Goal: Task Accomplishment & Management: Use online tool/utility

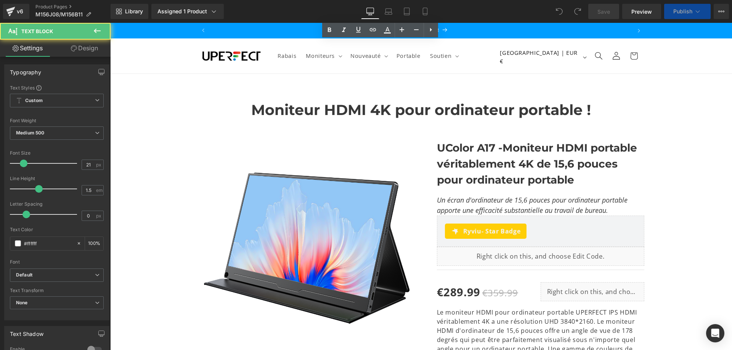
click at [382, 38] on link "Paramètre" at bounding box center [383, 37] width 40 height 11
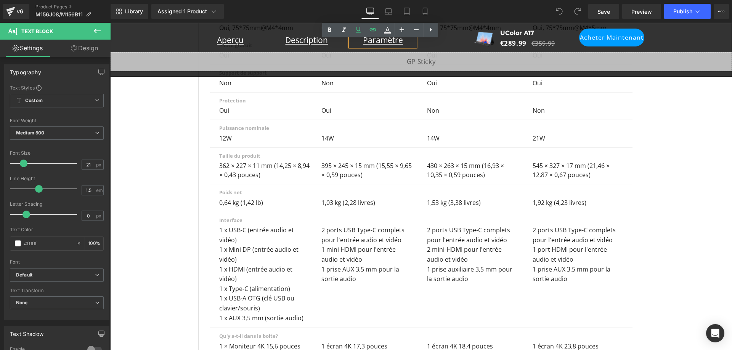
scroll to position [3948, 0]
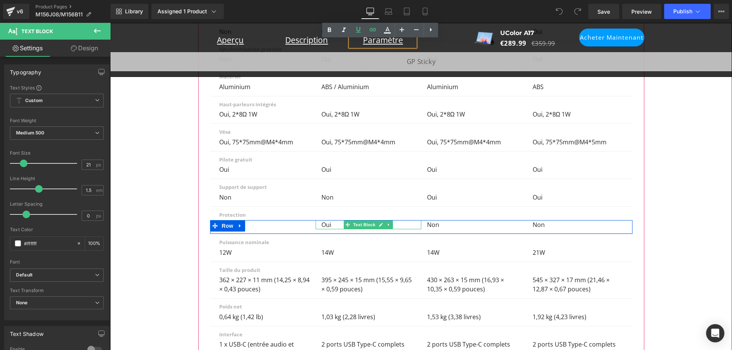
click at [326, 220] on div "Oui" at bounding box center [369, 224] width 106 height 9
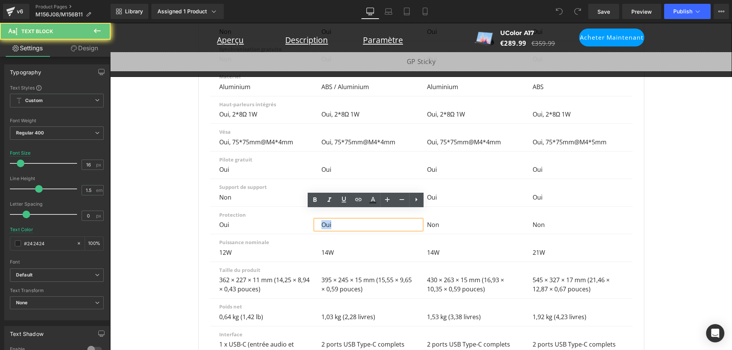
click at [326, 220] on div "Oui" at bounding box center [369, 224] width 106 height 9
copy div "Oui"
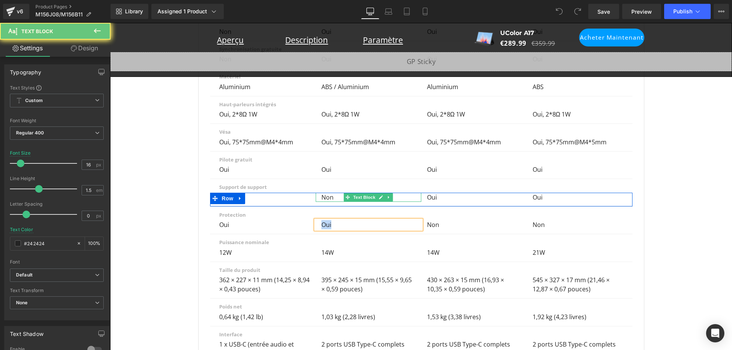
click at [330, 193] on div "Non" at bounding box center [369, 197] width 106 height 9
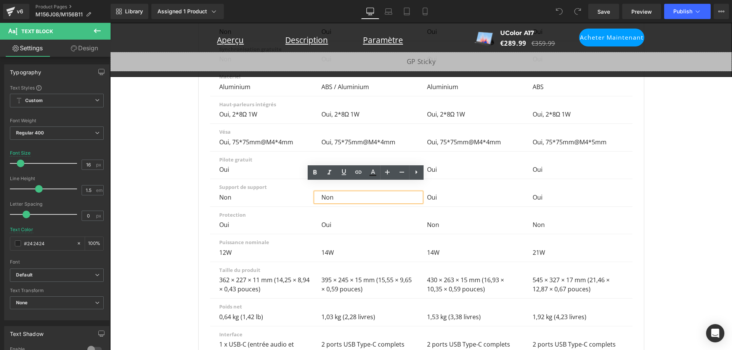
click at [329, 193] on div "Non" at bounding box center [369, 197] width 106 height 9
click at [330, 193] on div "Non" at bounding box center [369, 197] width 106 height 9
click at [326, 193] on div "Non" at bounding box center [369, 197] width 106 height 9
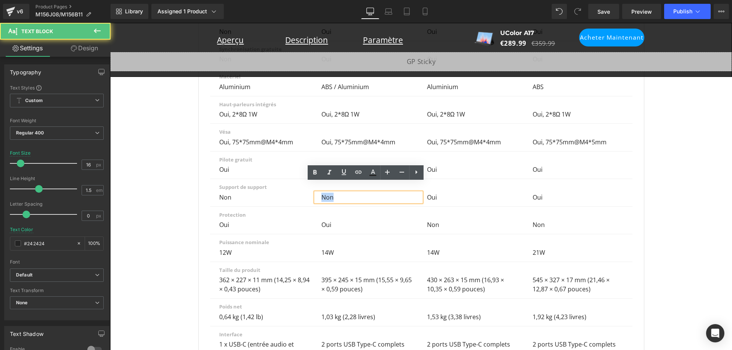
click at [326, 193] on div "Non" at bounding box center [369, 197] width 106 height 9
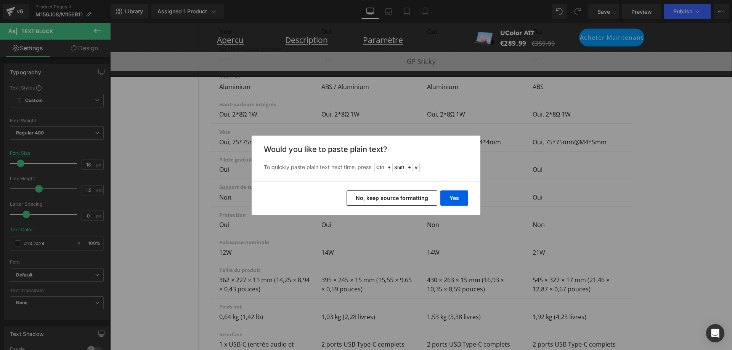
scroll to position [0, 0]
click at [449, 197] on button "Yes" at bounding box center [454, 198] width 28 height 15
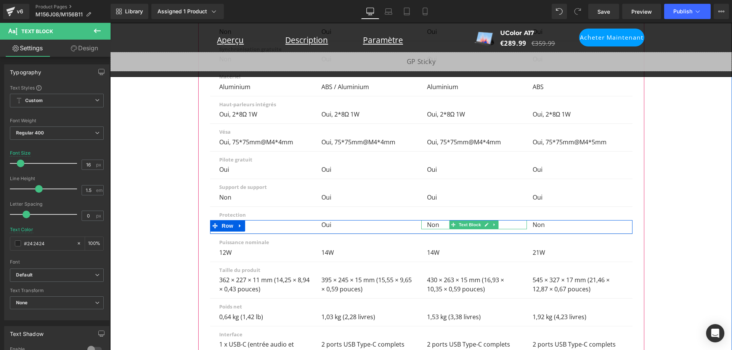
click at [429, 220] on p "Non" at bounding box center [472, 224] width 91 height 9
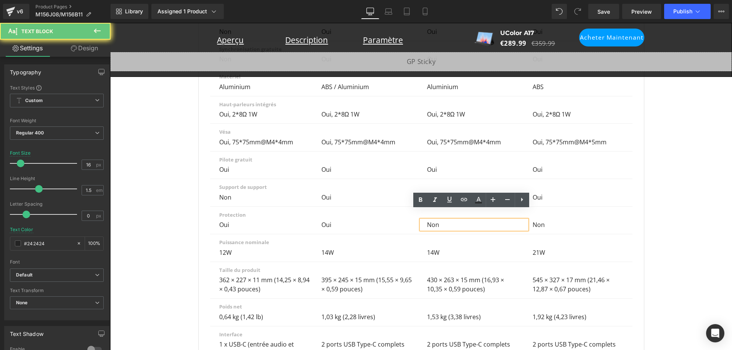
click at [429, 220] on p "Non" at bounding box center [472, 224] width 91 height 9
copy p "Non"
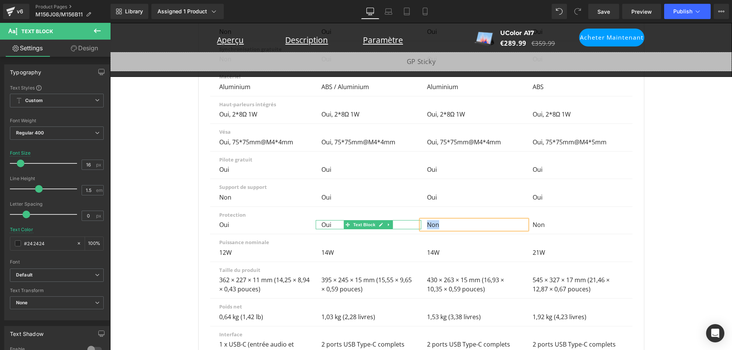
click at [324, 220] on div "Oui" at bounding box center [369, 224] width 106 height 9
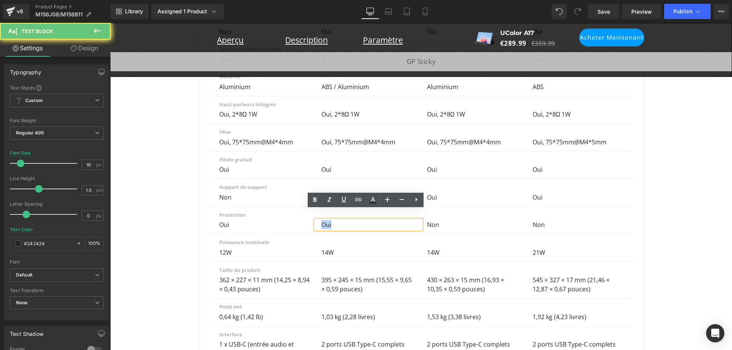
click at [324, 220] on div "Oui" at bounding box center [369, 224] width 106 height 9
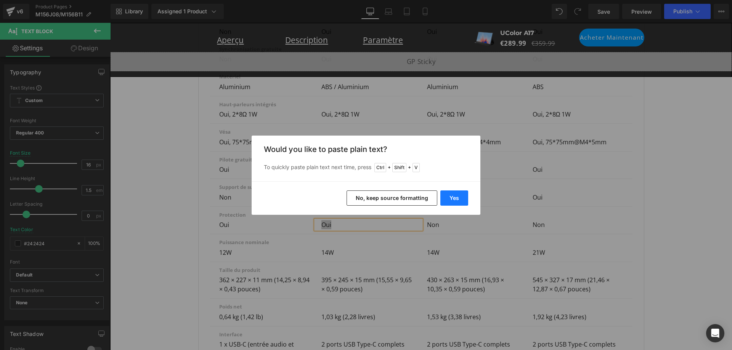
click at [456, 196] on button "Yes" at bounding box center [454, 198] width 28 height 15
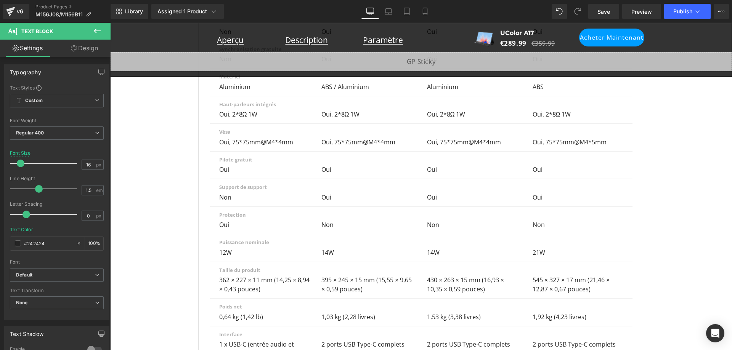
scroll to position [0, 843]
click at [603, 14] on span "Save" at bounding box center [603, 12] width 13 height 8
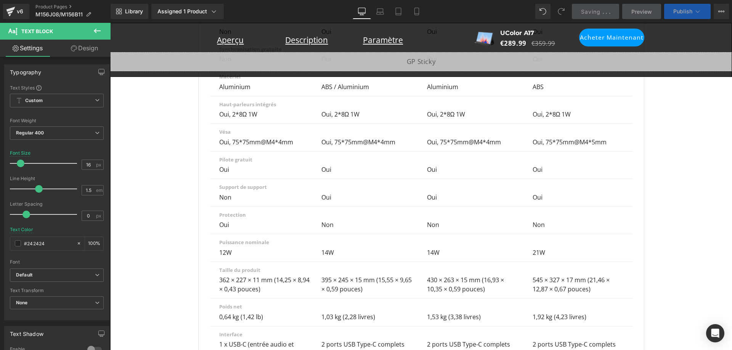
scroll to position [0, 0]
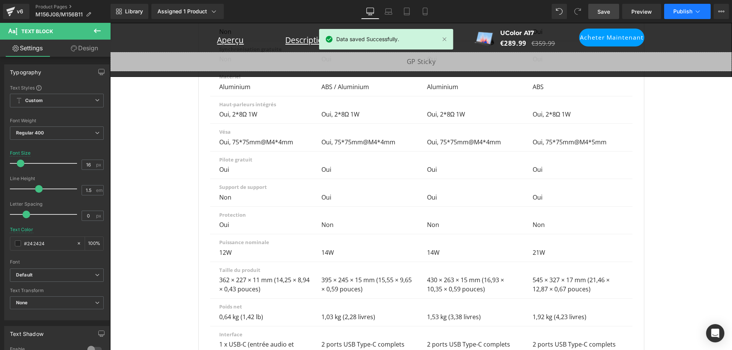
click at [691, 12] on span "Publish" at bounding box center [682, 11] width 19 height 6
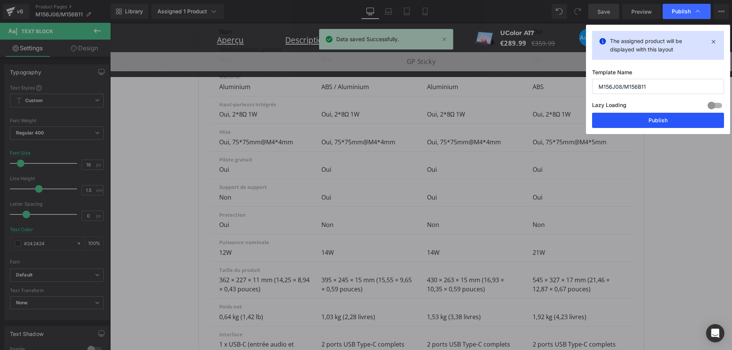
click at [674, 116] on button "Publish" at bounding box center [658, 120] width 132 height 15
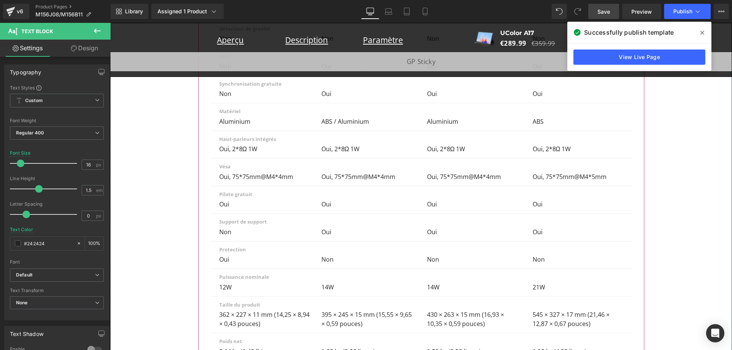
scroll to position [3872, 0]
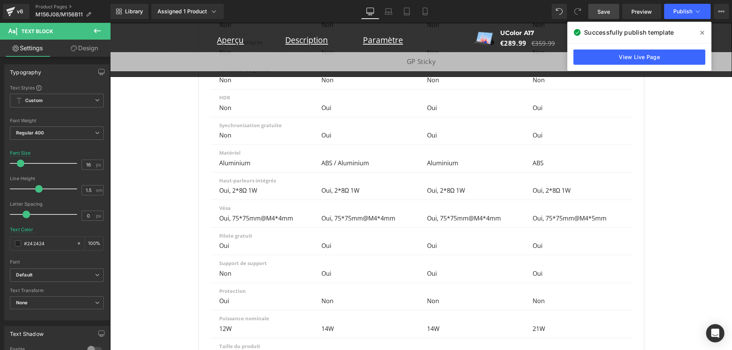
click at [700, 33] on icon at bounding box center [702, 33] width 4 height 6
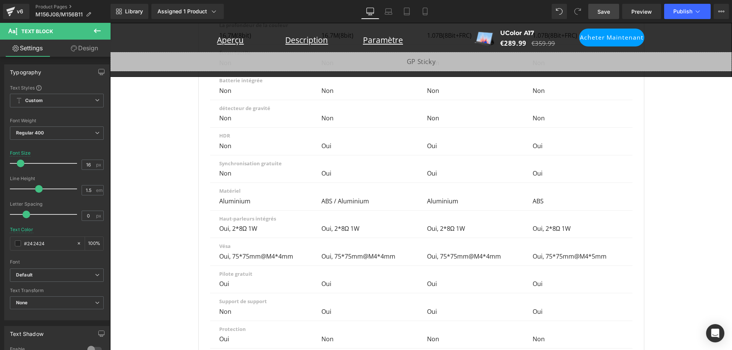
scroll to position [417, 0]
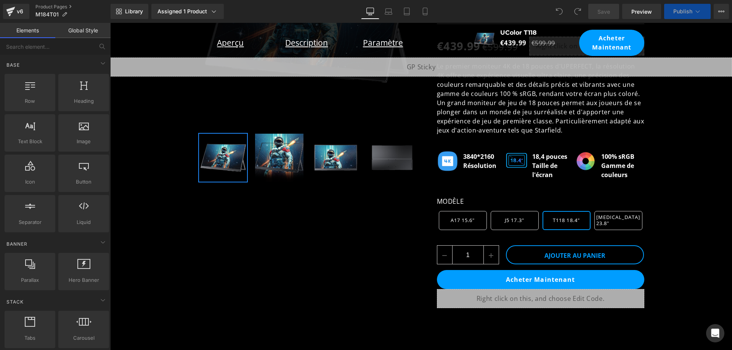
scroll to position [0, 843]
click at [377, 42] on div "Paramètre Text Block" at bounding box center [382, 43] width 65 height 12
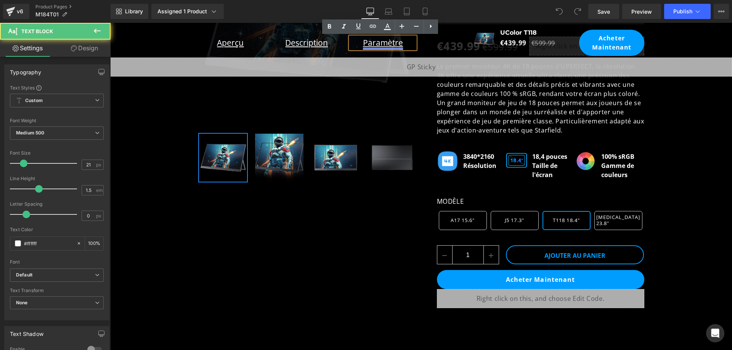
click at [385, 42] on link "Paramètre" at bounding box center [383, 42] width 40 height 11
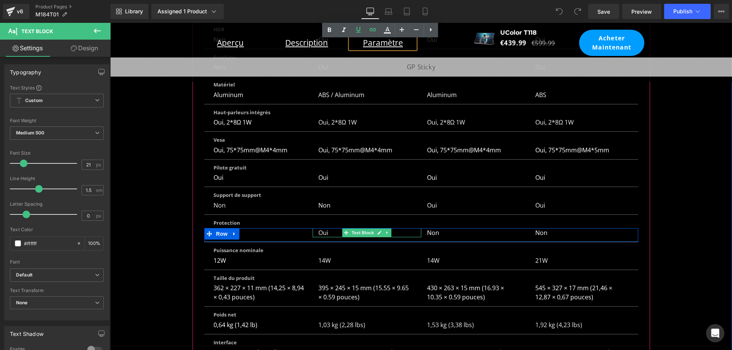
click at [322, 228] on p "Oui" at bounding box center [365, 232] width 94 height 9
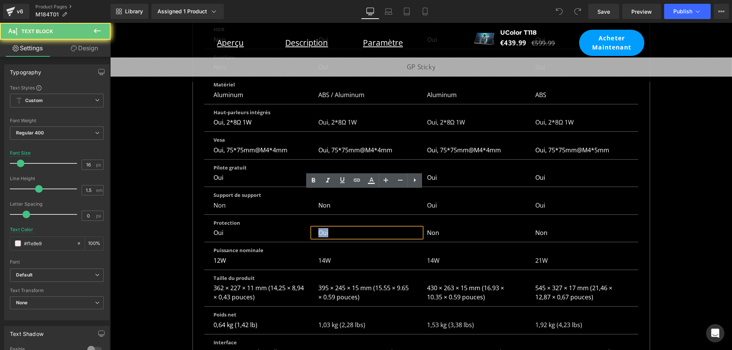
click at [323, 228] on p "Oui" at bounding box center [365, 232] width 94 height 9
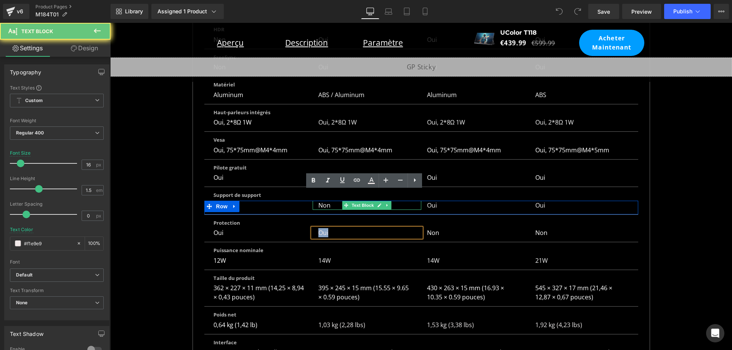
click at [322, 201] on p "Non" at bounding box center [365, 205] width 94 height 9
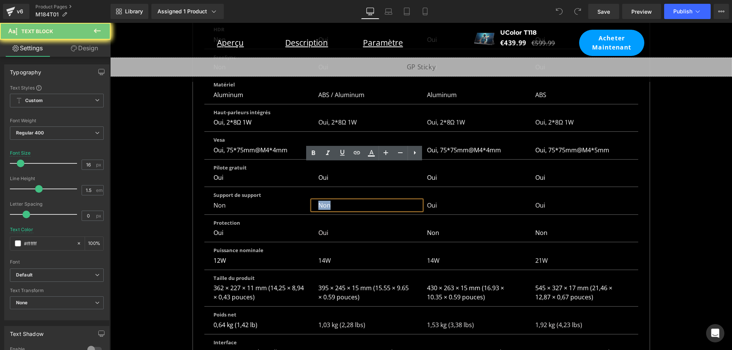
click at [322, 201] on p "Non" at bounding box center [365, 205] width 94 height 9
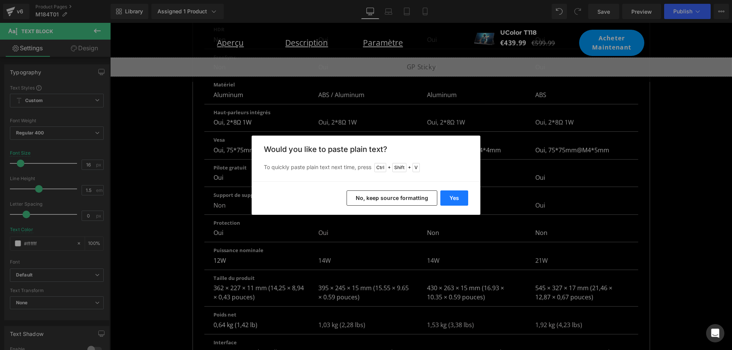
scroll to position [0, 0]
click at [449, 195] on button "Yes" at bounding box center [454, 198] width 28 height 15
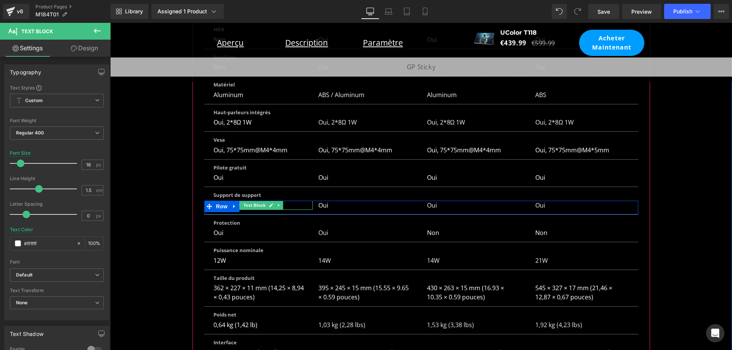
click at [286, 201] on div "Non" at bounding box center [258, 205] width 109 height 9
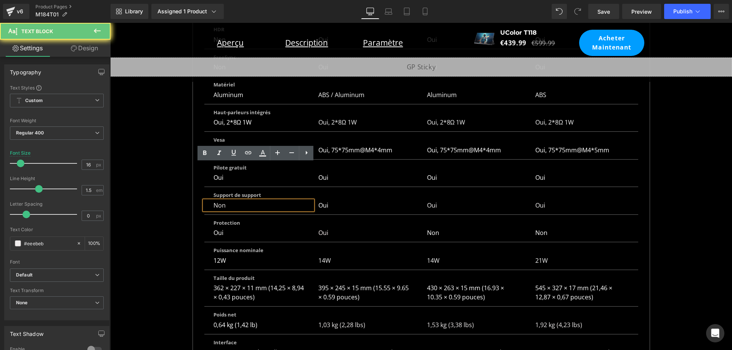
click at [286, 201] on div "Non" at bounding box center [258, 205] width 109 height 9
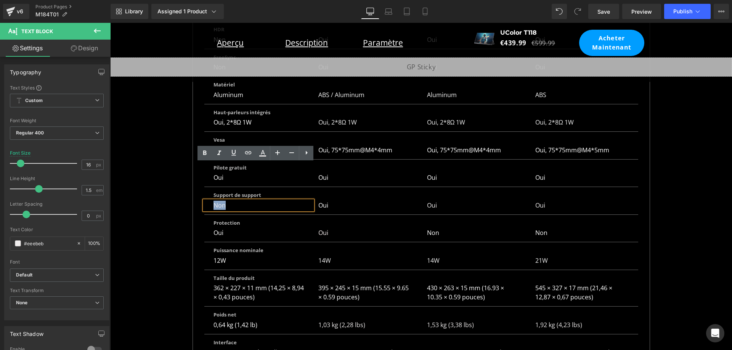
click at [218, 201] on div "Non" at bounding box center [258, 205] width 109 height 9
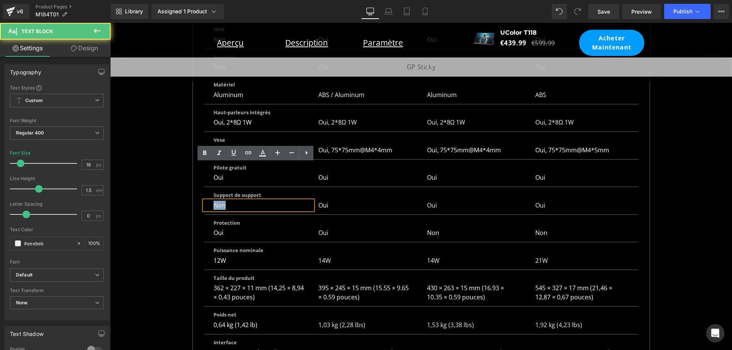
click at [218, 201] on div "Non" at bounding box center [258, 205] width 109 height 9
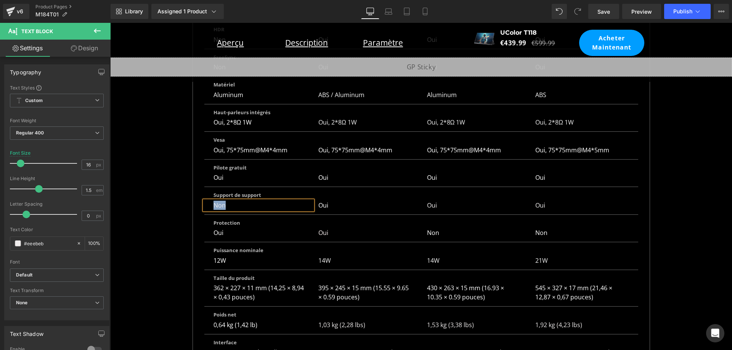
copy div "Non"
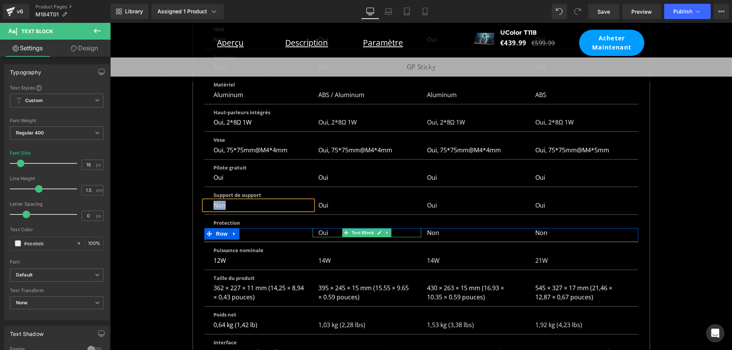
click at [322, 228] on p "Oui" at bounding box center [365, 232] width 94 height 9
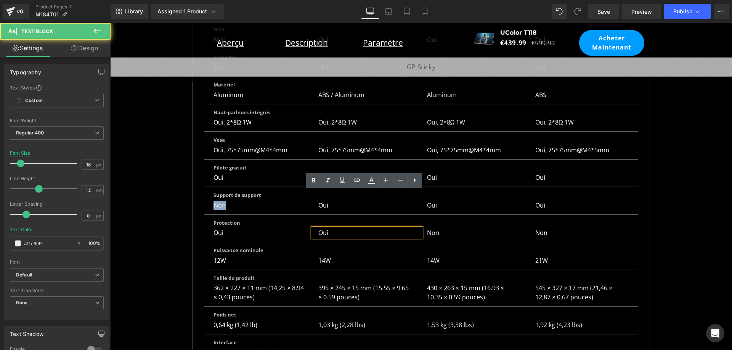
scroll to position [0, 0]
click at [322, 228] on p "Oui" at bounding box center [365, 232] width 94 height 9
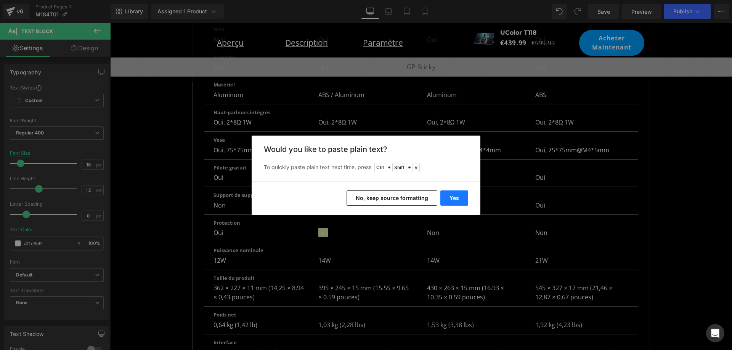
click at [455, 197] on button "Yes" at bounding box center [454, 198] width 28 height 15
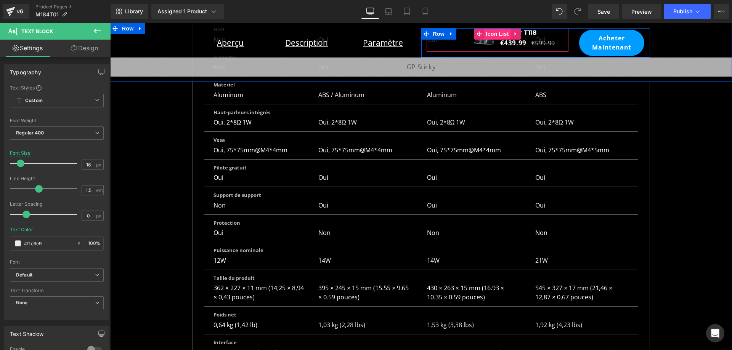
scroll to position [0, 422]
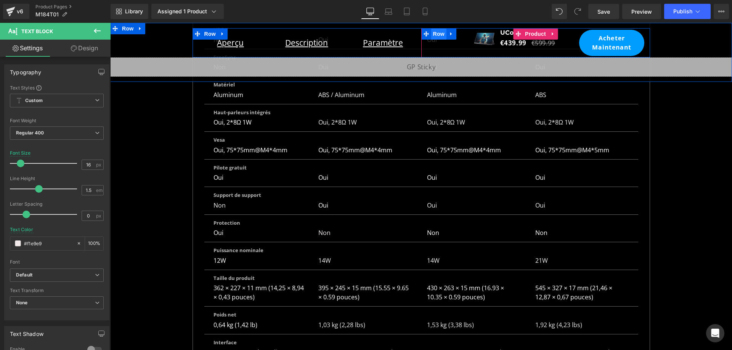
click at [436, 33] on span "Row" at bounding box center [438, 33] width 15 height 11
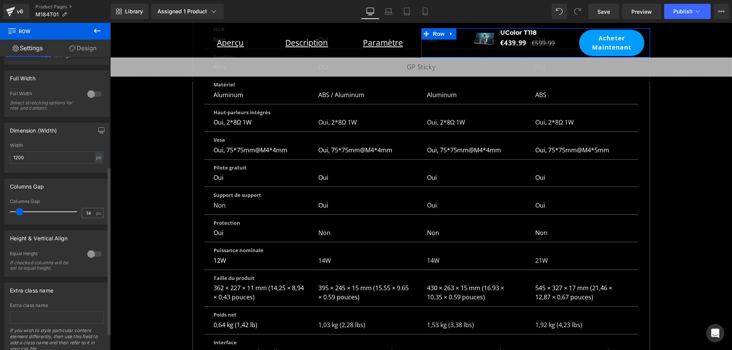
scroll to position [0, 843]
click at [91, 255] on div at bounding box center [94, 254] width 18 height 12
drag, startPoint x: 53, startPoint y: 293, endPoint x: 50, endPoint y: 307, distance: 14.1
click at [53, 295] on span "Top" at bounding box center [57, 291] width 94 height 13
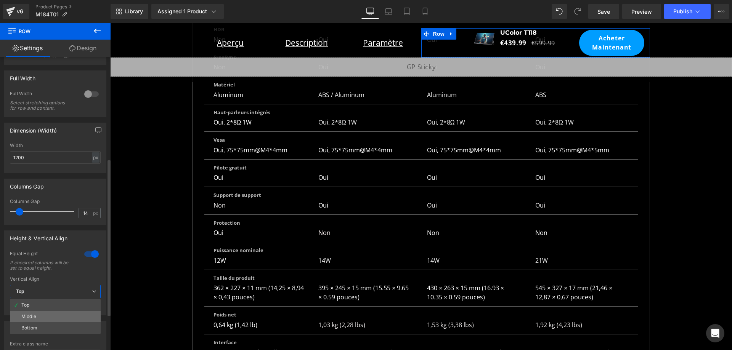
click at [48, 317] on li "Middle" at bounding box center [55, 316] width 91 height 11
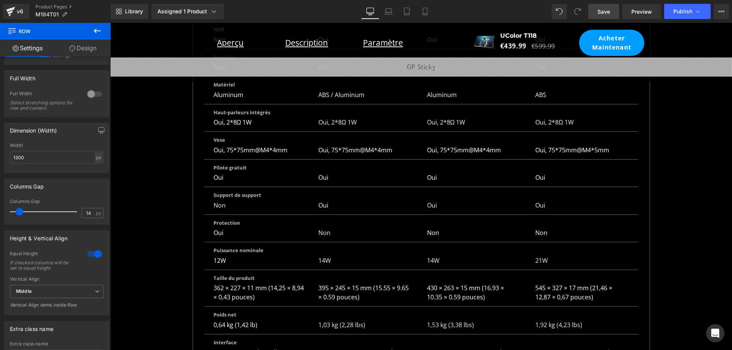
click at [603, 10] on span "Save" at bounding box center [603, 12] width 13 height 8
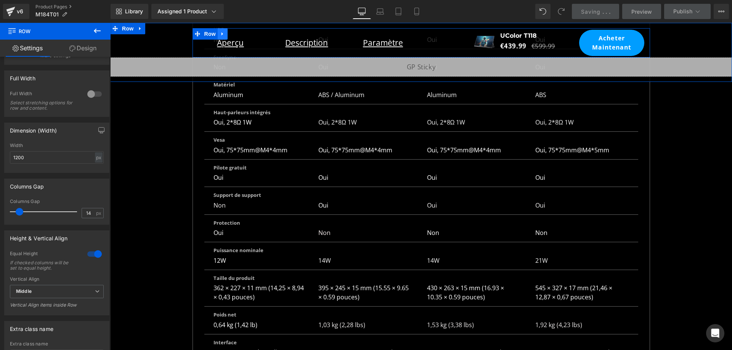
scroll to position [0, 422]
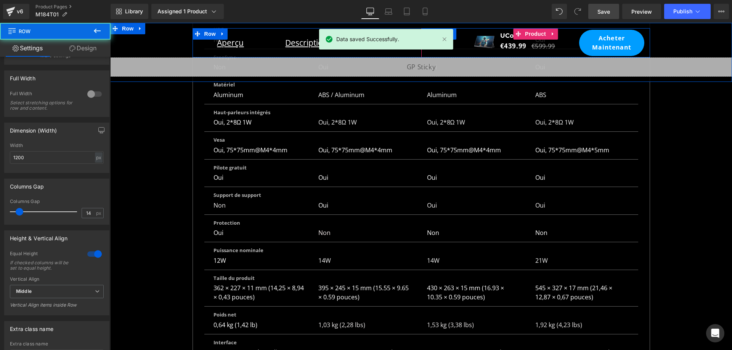
click at [643, 50] on div "Acheter maintenant (P) Cart Button" at bounding box center [612, 42] width 76 height 29
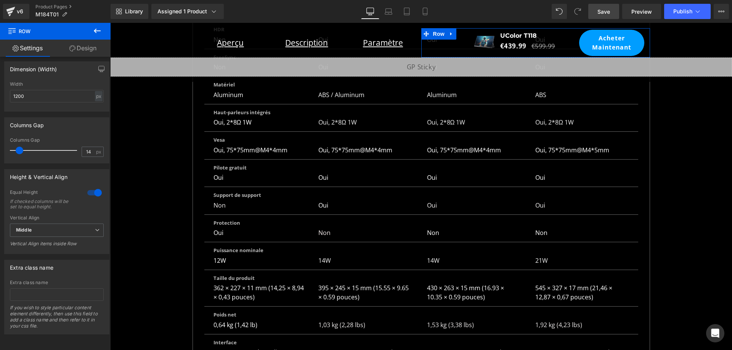
scroll to position [258, 0]
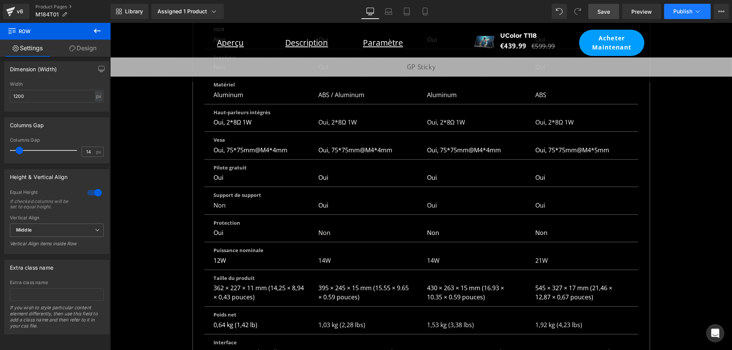
click at [671, 11] on button "Publish" at bounding box center [687, 11] width 46 height 15
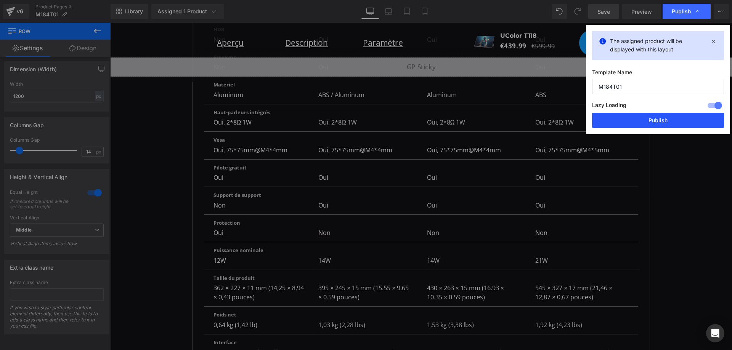
click at [647, 122] on button "Publish" at bounding box center [658, 120] width 132 height 15
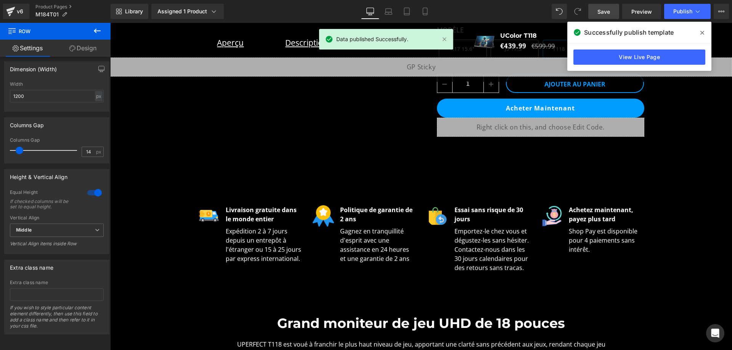
scroll to position [0, 0]
